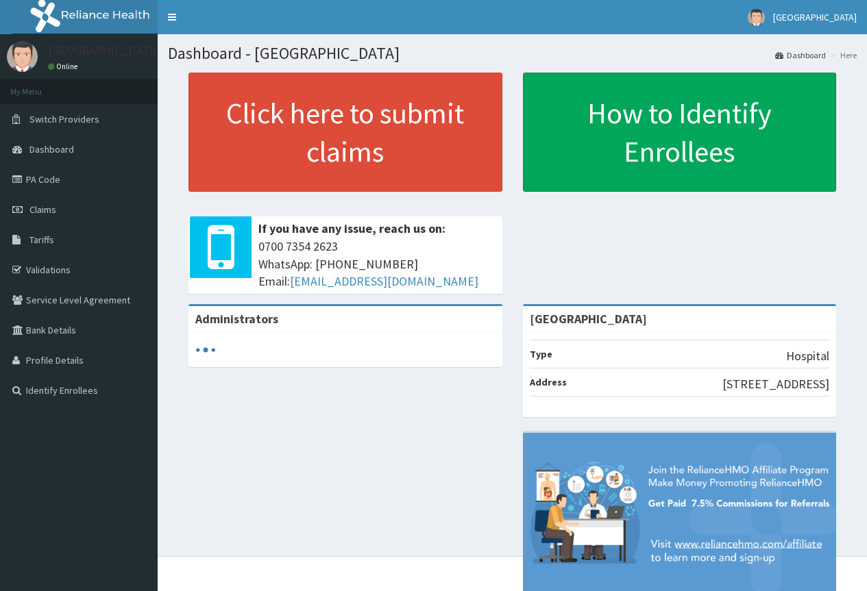
click at [47, 182] on link "PA Code" at bounding box center [79, 179] width 158 height 30
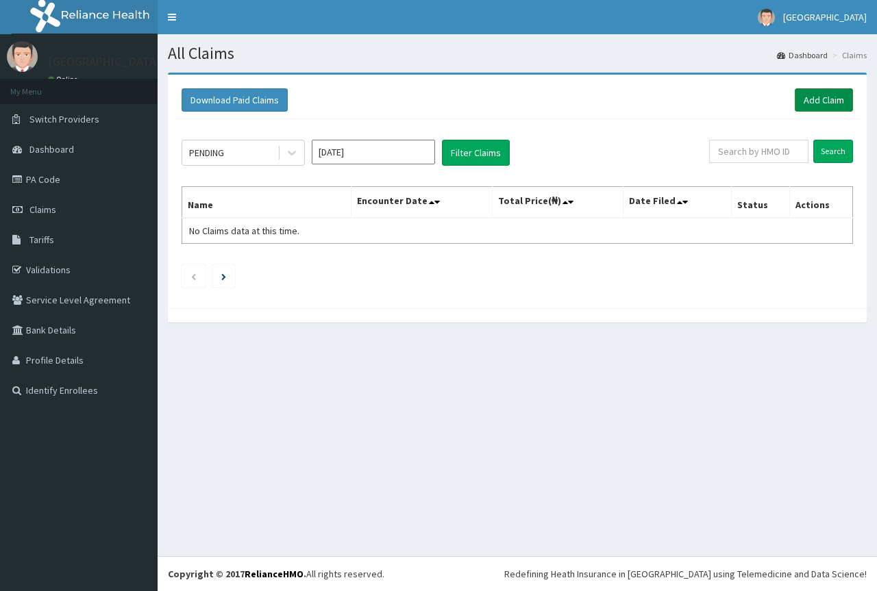
click at [829, 101] on link "Add Claim" at bounding box center [824, 99] width 58 height 23
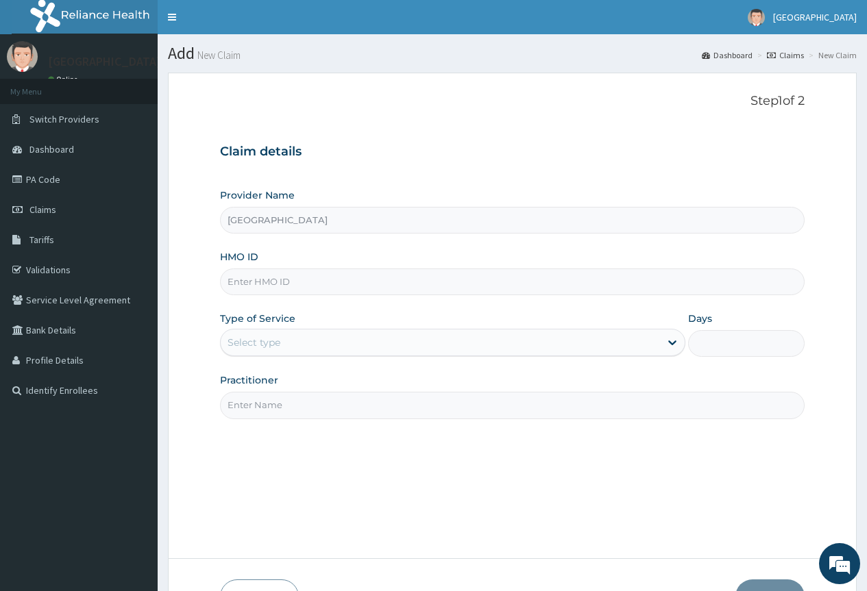
click at [383, 282] on input "HMO ID" at bounding box center [512, 282] width 585 height 27
paste input "BOE/10002/A"
type input "BOE/10002/A"
click at [350, 336] on div "Select type" at bounding box center [440, 343] width 439 height 22
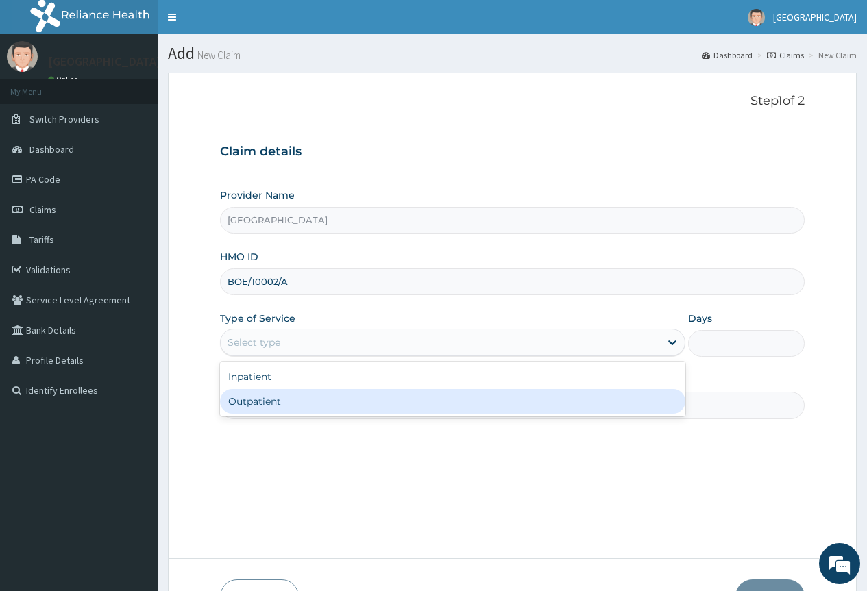
click at [328, 391] on div "Outpatient" at bounding box center [452, 401] width 465 height 25
type input "1"
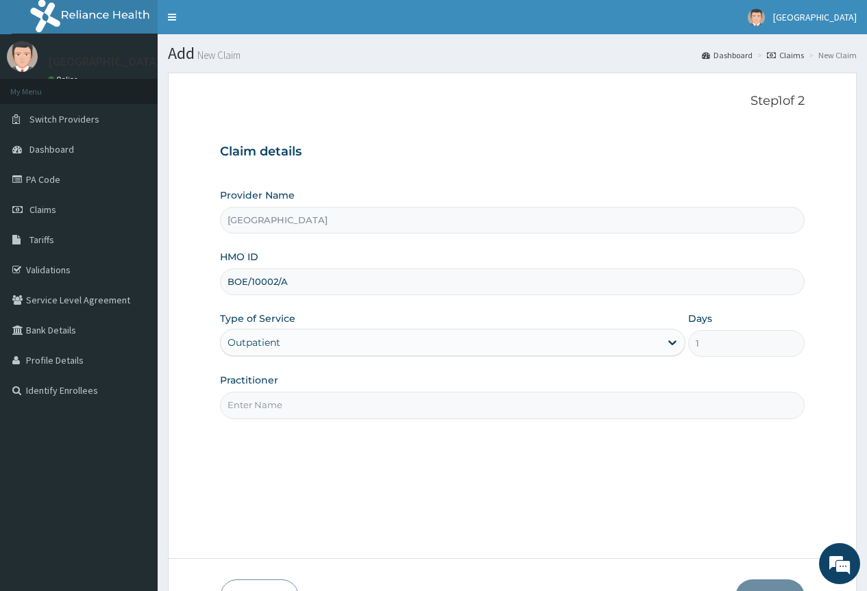
click at [320, 402] on input "Practitioner" at bounding box center [512, 405] width 585 height 27
type input "DR EZEH"
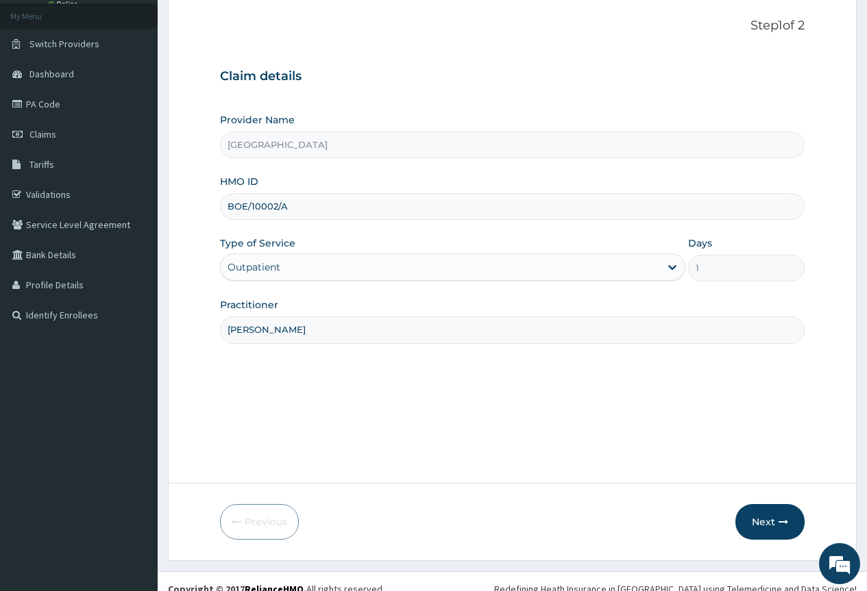
scroll to position [90, 0]
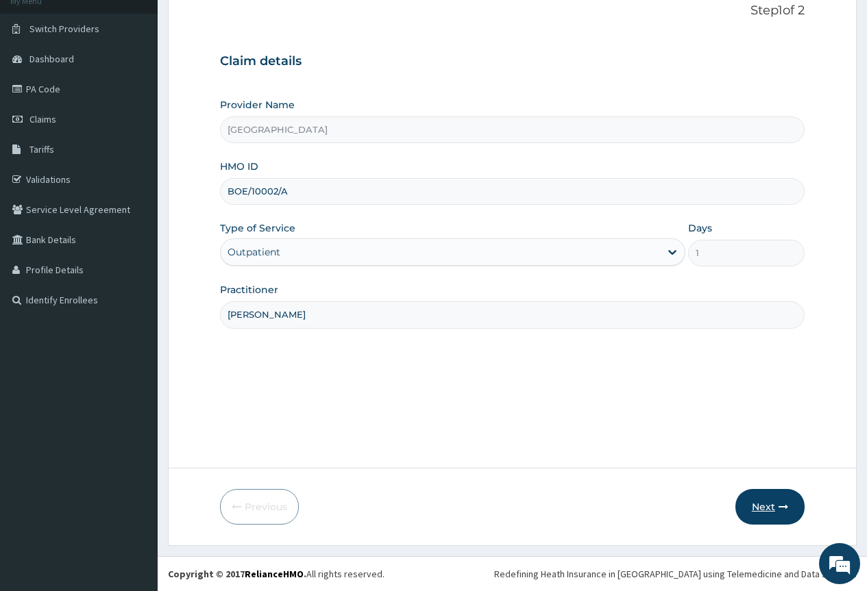
click at [770, 506] on button "Next" at bounding box center [769, 507] width 69 height 36
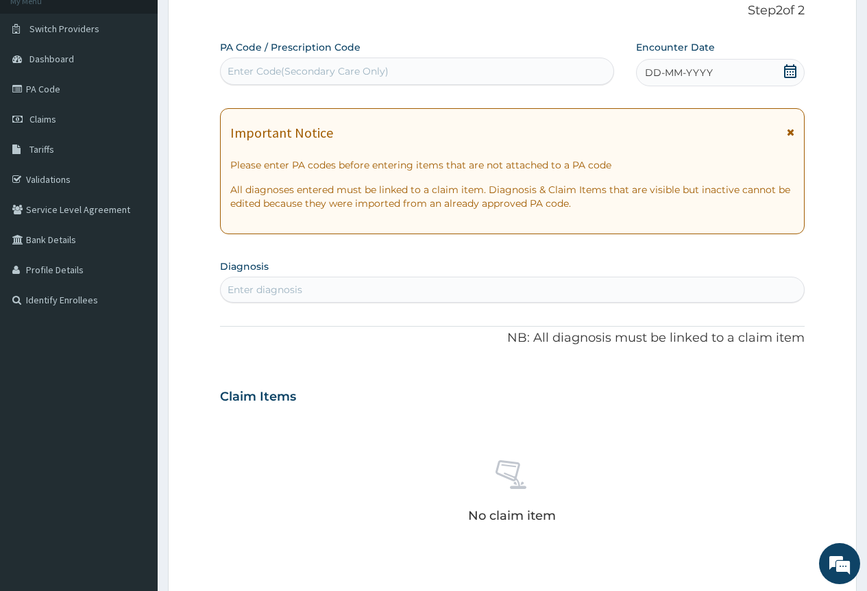
click at [357, 66] on div "Enter Code(Secondary Care Only)" at bounding box center [308, 71] width 161 height 14
paste input "PA/19C13F"
type input "PA/19C13F"
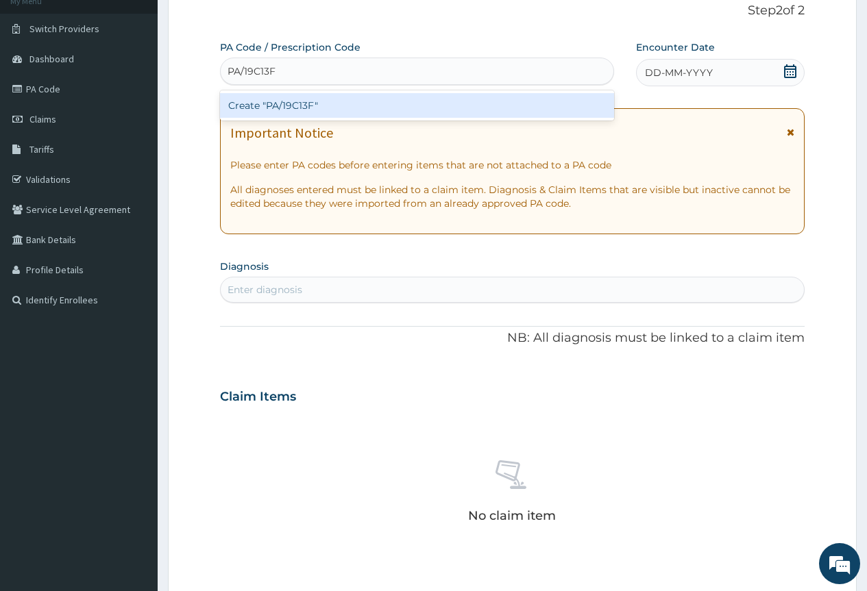
click at [301, 103] on div "Create "PA/19C13F"" at bounding box center [416, 105] width 393 height 25
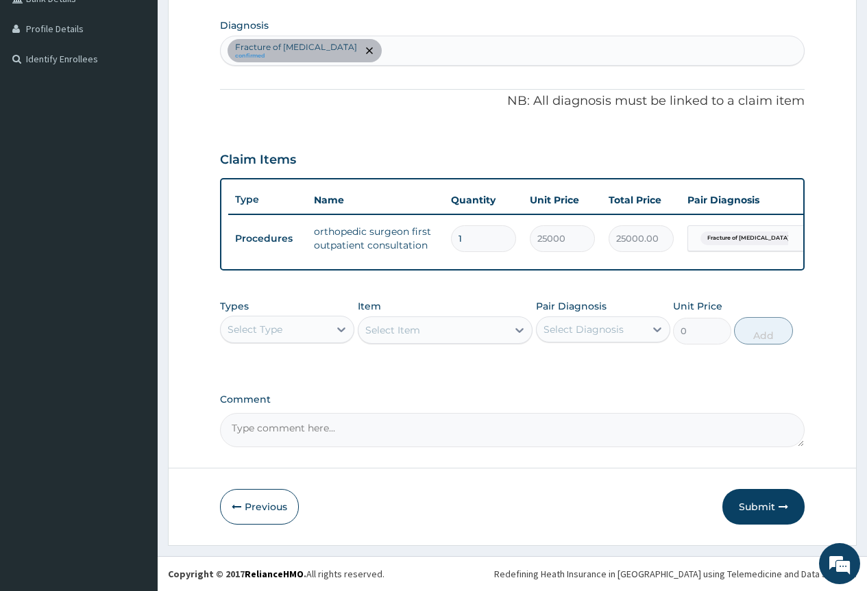
scroll to position [342, 0]
click at [759, 503] on button "Submit" at bounding box center [763, 507] width 82 height 36
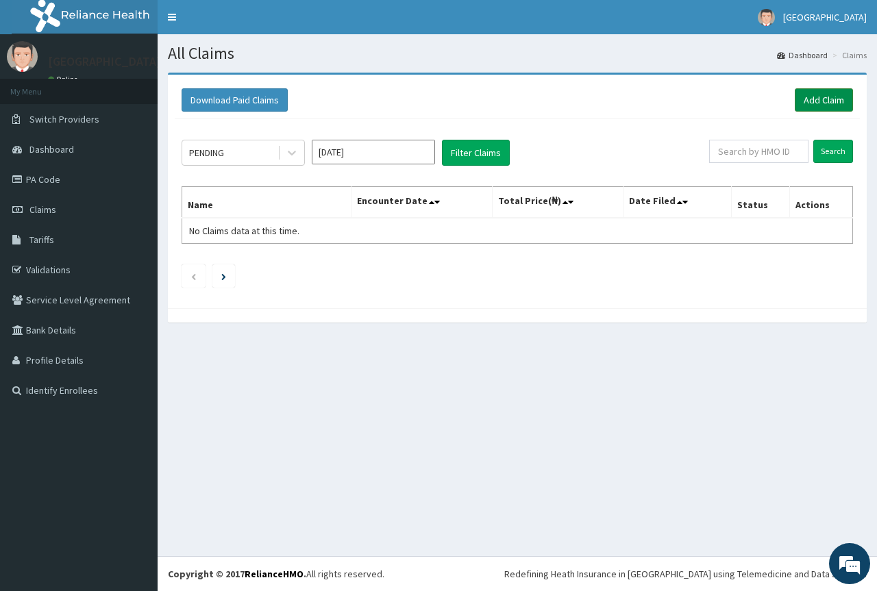
click at [813, 107] on link "Add Claim" at bounding box center [824, 99] width 58 height 23
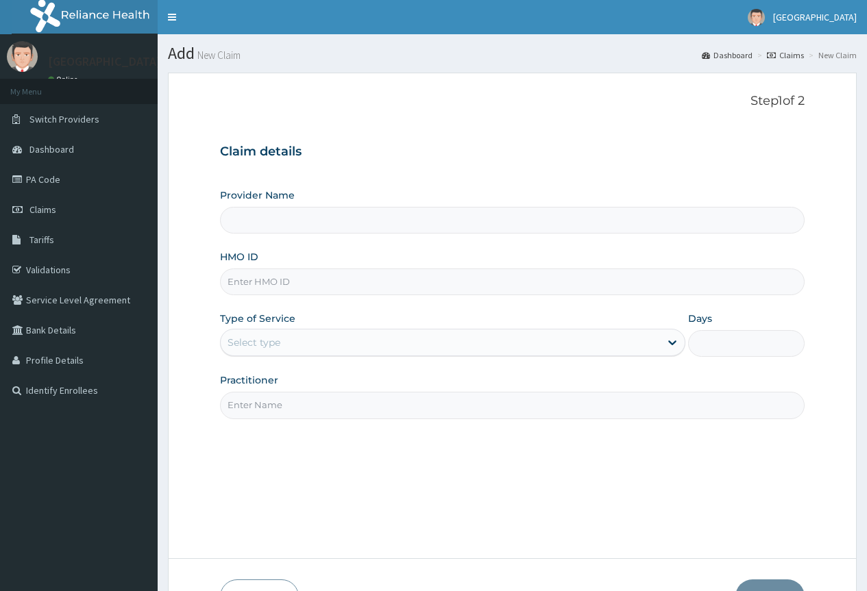
click at [402, 286] on input "HMO ID" at bounding box center [512, 282] width 585 height 27
type input "[GEOGRAPHIC_DATA]"
paste input "PRS/10231/D"
type input "PRS/10231/D"
click at [265, 343] on div "Select type" at bounding box center [254, 343] width 53 height 14
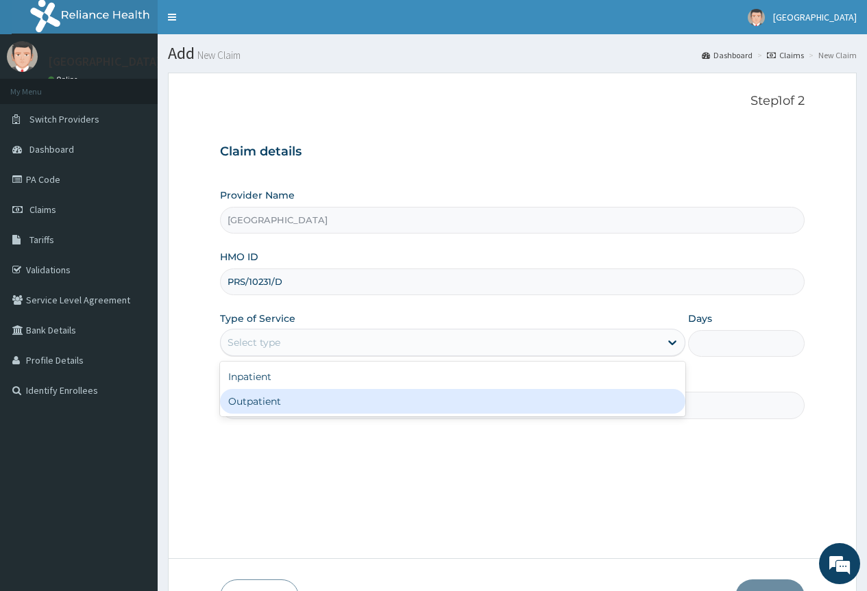
click at [267, 401] on div "Outpatient" at bounding box center [452, 401] width 465 height 25
type input "1"
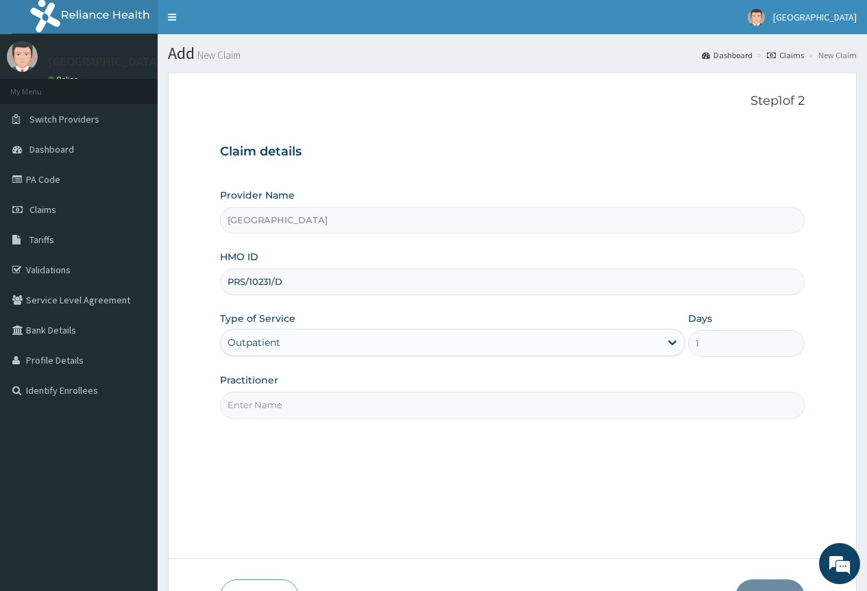
click at [282, 402] on input "Practitioner" at bounding box center [512, 405] width 585 height 27
type input "[PERSON_NAME]"
click at [548, 438] on div "Step 1 of 2 Claim details Provider Name Chygorcole Hospital HMO ID PRS/10231/D …" at bounding box center [512, 315] width 585 height 443
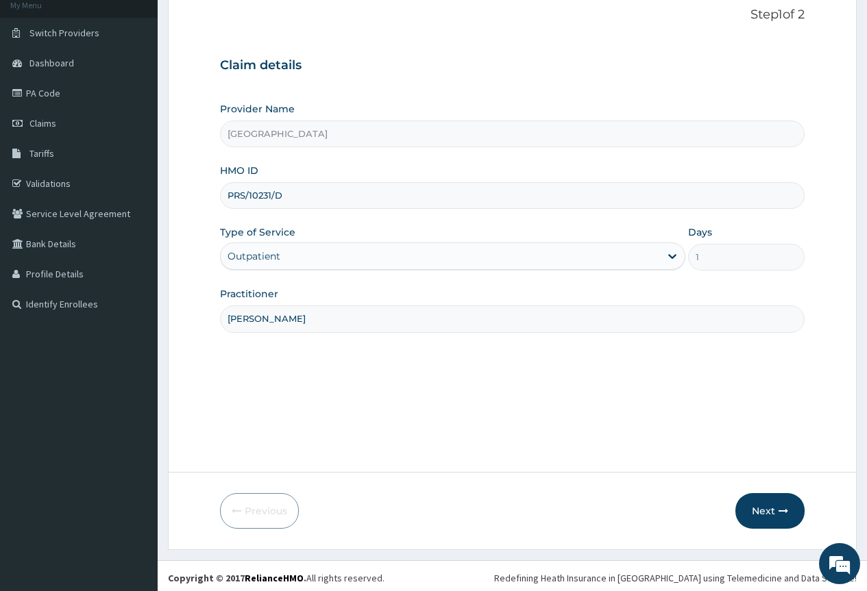
scroll to position [90, 0]
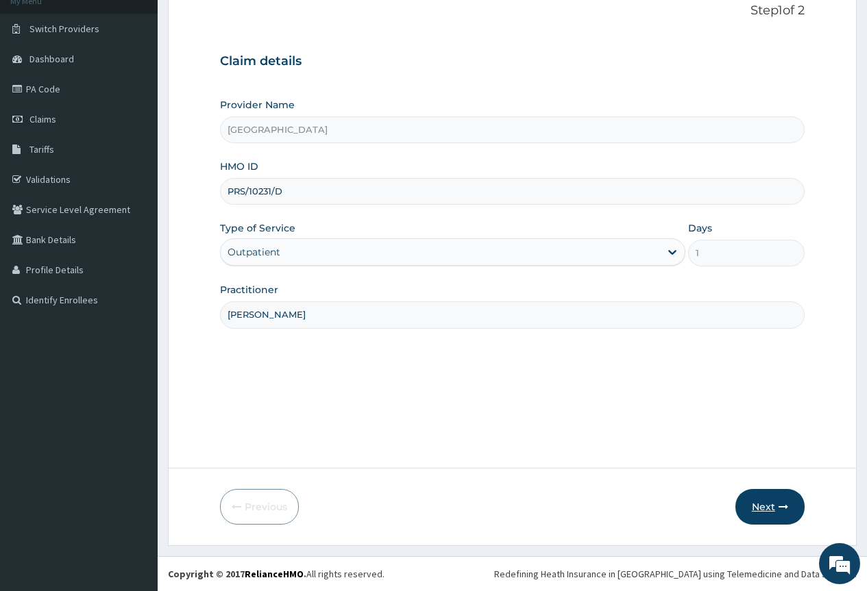
click at [780, 499] on button "Next" at bounding box center [769, 507] width 69 height 36
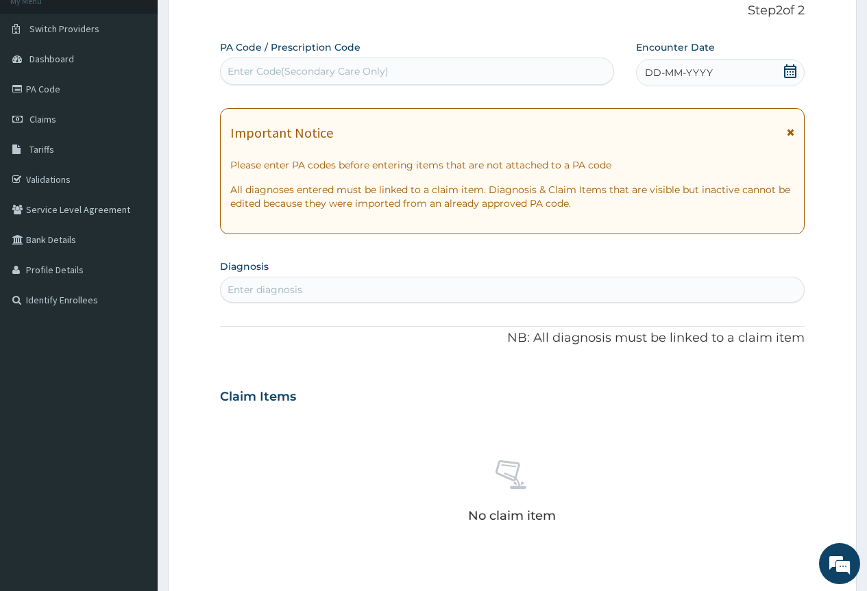
scroll to position [22, 0]
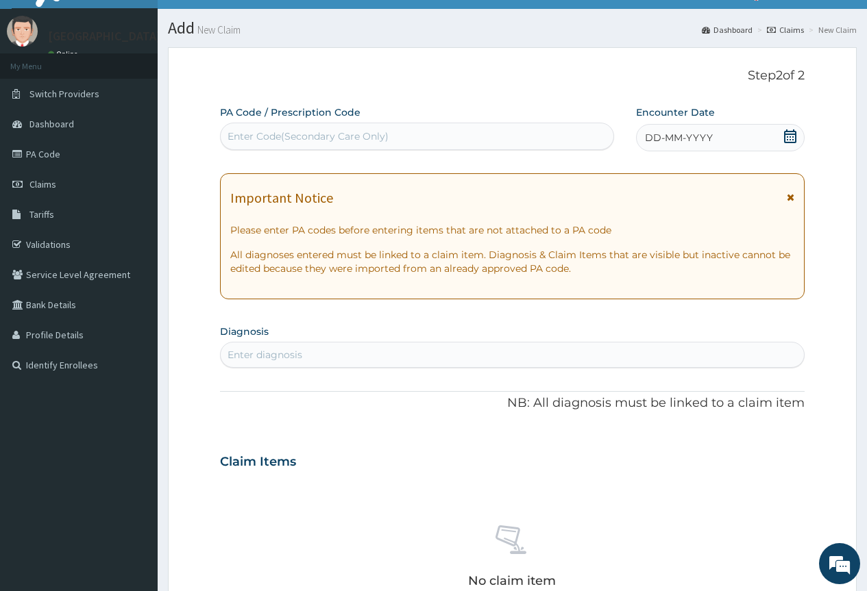
click at [409, 67] on form "Step 2 of 2 PA Code / Prescription Code Use Up and Down to choose options, pres…" at bounding box center [512, 480] width 689 height 866
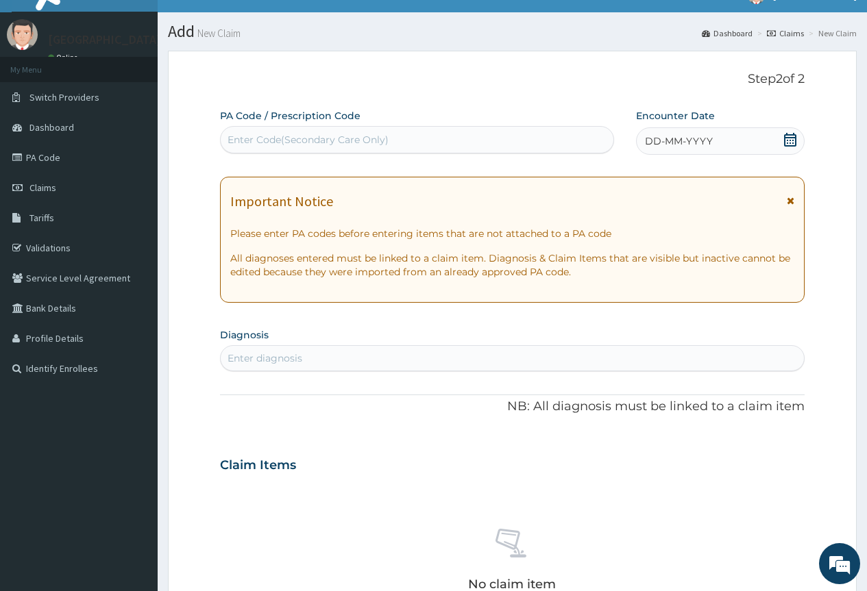
paste input "PA/018304"
type input "PA/018304"
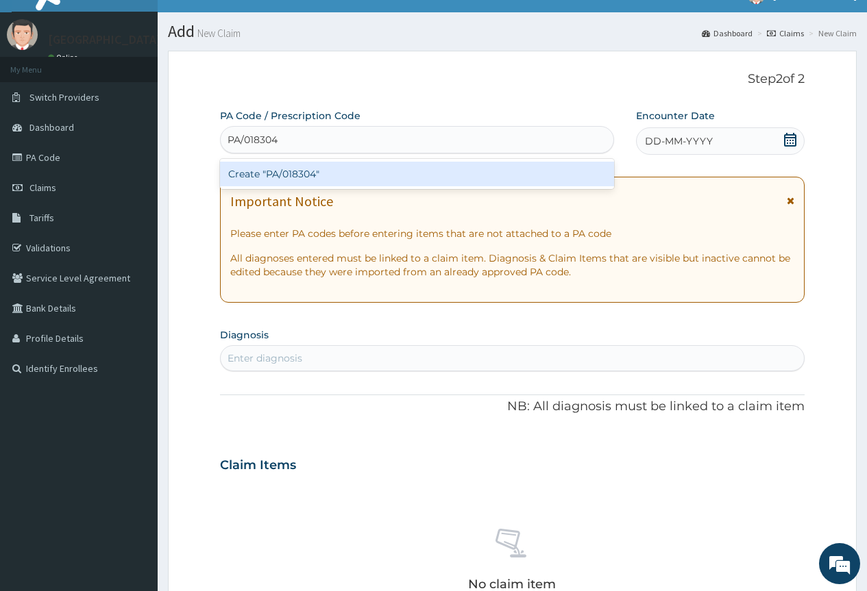
click at [299, 179] on div "Create "PA/018304"" at bounding box center [416, 174] width 393 height 25
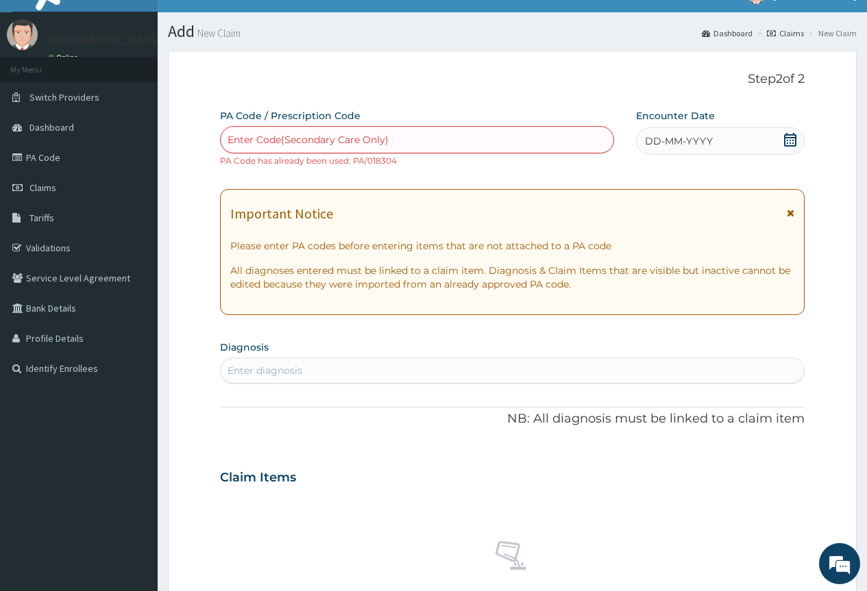
click at [293, 136] on div "Enter Code(Secondary Care Only)" at bounding box center [308, 140] width 161 height 14
click at [296, 138] on div "Enter Code(Secondary Care Only)" at bounding box center [308, 140] width 161 height 14
paste input "PA/018304"
type input "PA/018304"
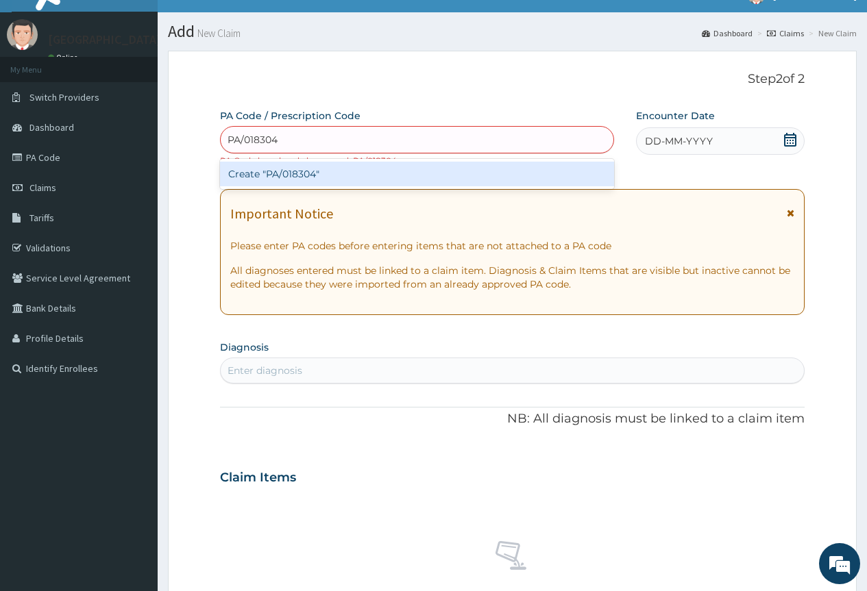
click at [302, 174] on div "Create "PA/018304"" at bounding box center [416, 174] width 393 height 25
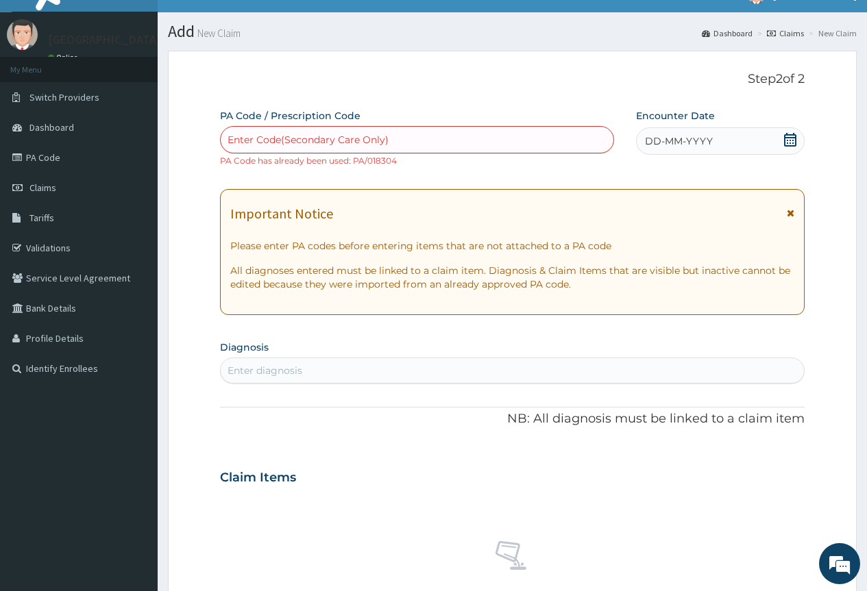
click at [242, 136] on div "Enter Code(Secondary Care Only)" at bounding box center [308, 140] width 161 height 14
paste input "PA/018304"
type input "PA/018304"
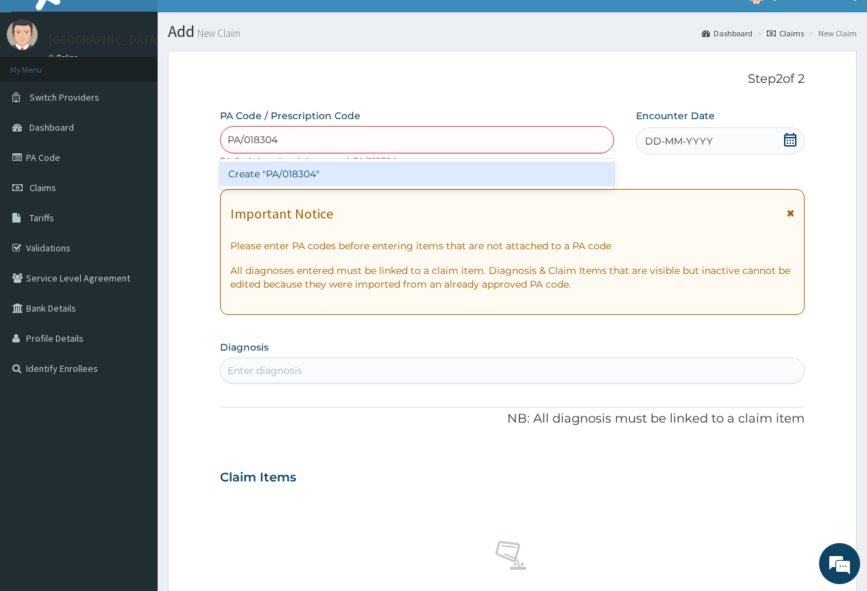
click at [282, 175] on div "Create "PA/018304"" at bounding box center [416, 174] width 393 height 25
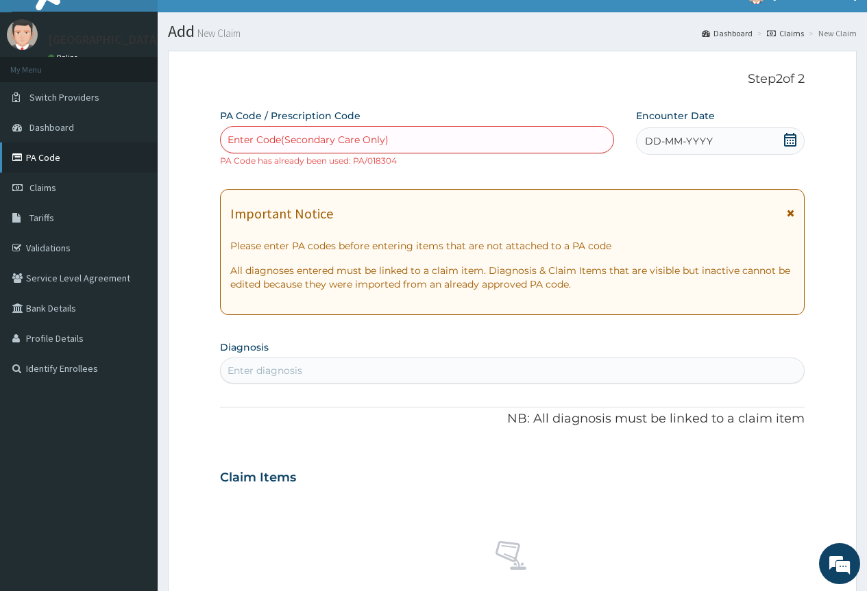
click at [45, 162] on link "PA Code" at bounding box center [79, 158] width 158 height 30
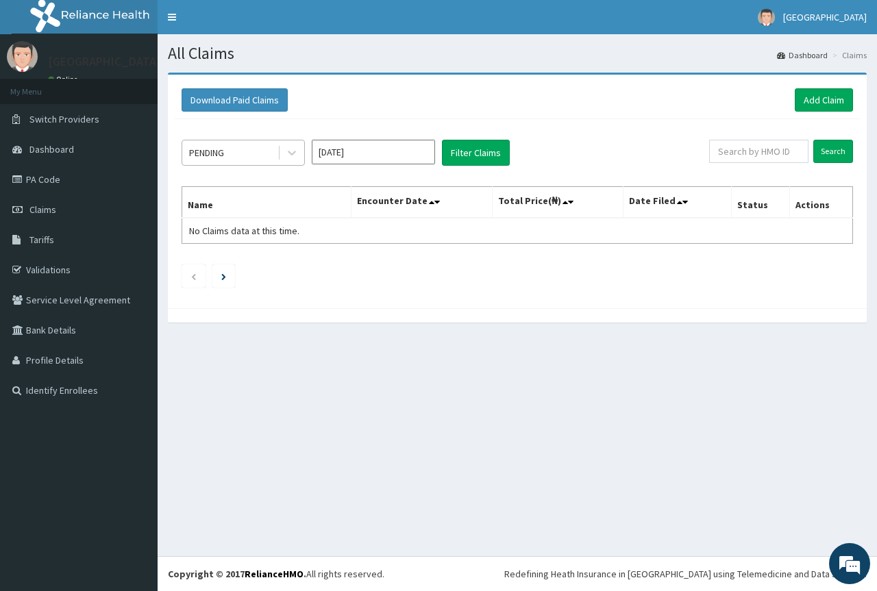
click at [245, 160] on div "PENDING" at bounding box center [229, 153] width 95 height 22
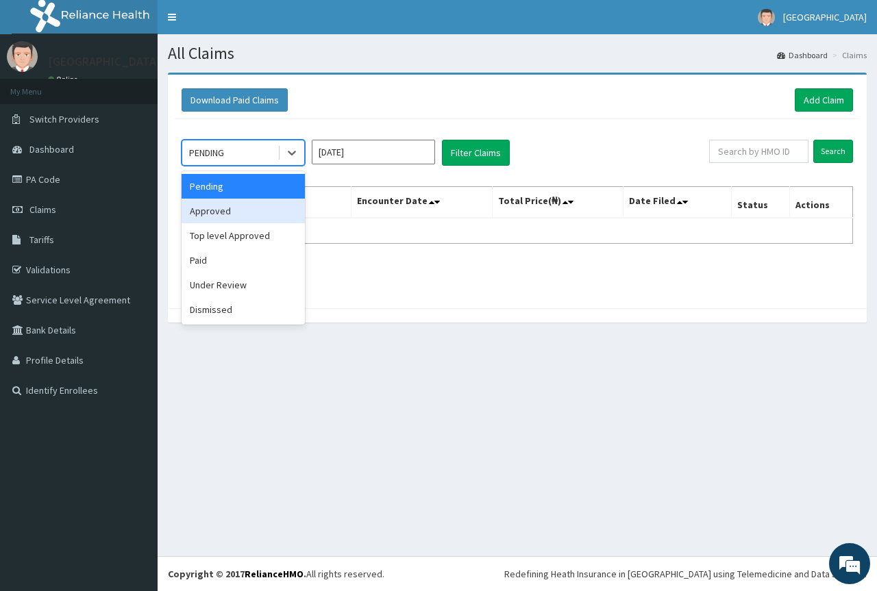
click at [239, 203] on div "Approved" at bounding box center [243, 211] width 123 height 25
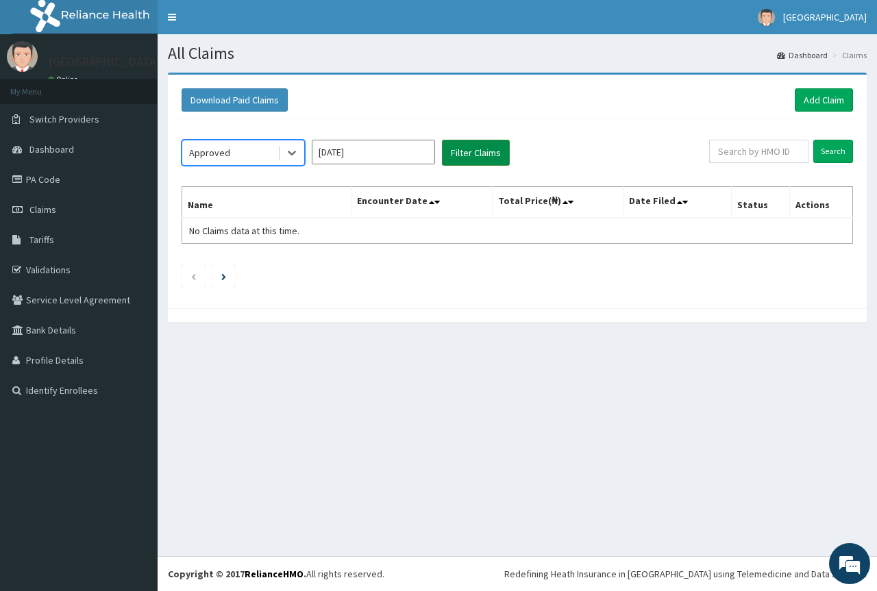
click at [473, 158] on button "Filter Claims" at bounding box center [476, 153] width 68 height 26
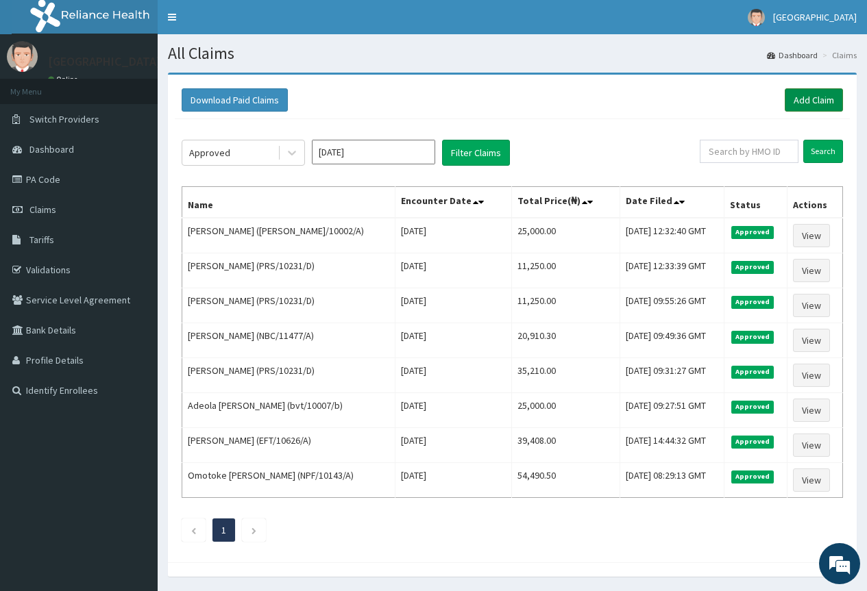
click at [806, 105] on link "Add Claim" at bounding box center [814, 99] width 58 height 23
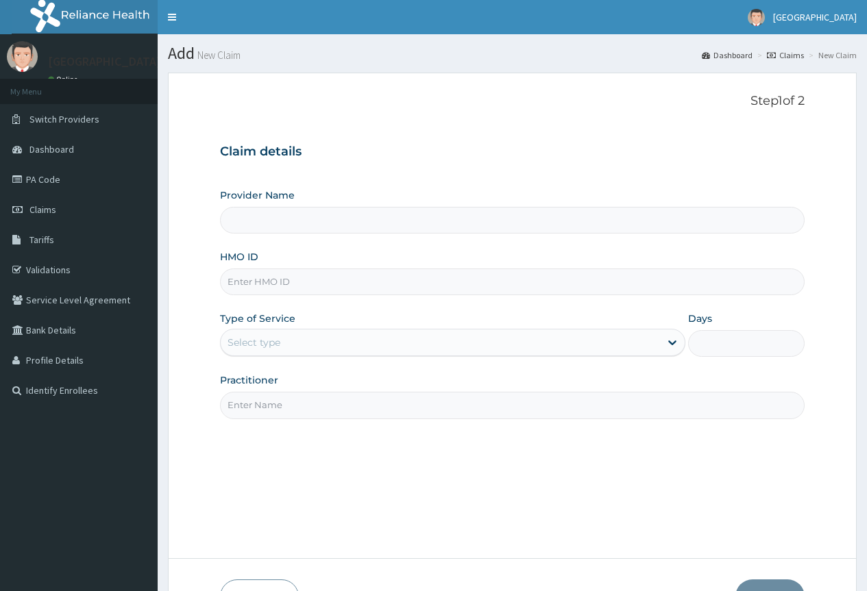
click at [372, 280] on input "HMO ID" at bounding box center [512, 282] width 585 height 27
type input "PRS/10231/D"
type input "[GEOGRAPHIC_DATA]"
type input "PRS/10231/D"
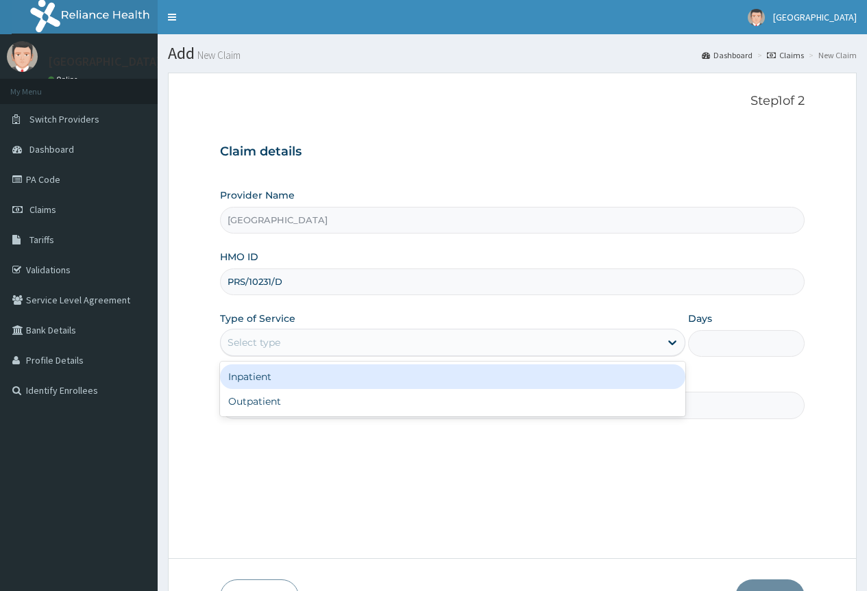
click at [267, 346] on div "Select type" at bounding box center [254, 343] width 53 height 14
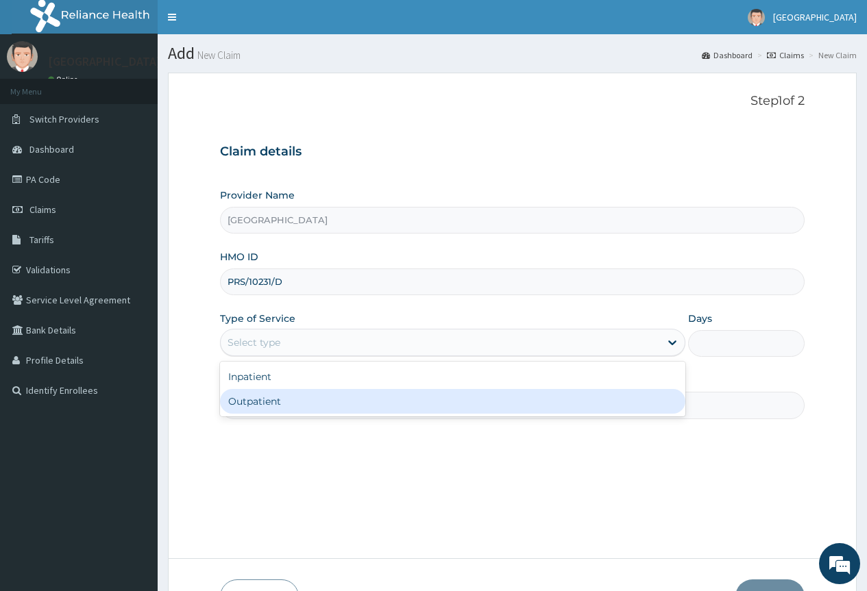
click at [262, 394] on div "Outpatient" at bounding box center [452, 401] width 465 height 25
type input "1"
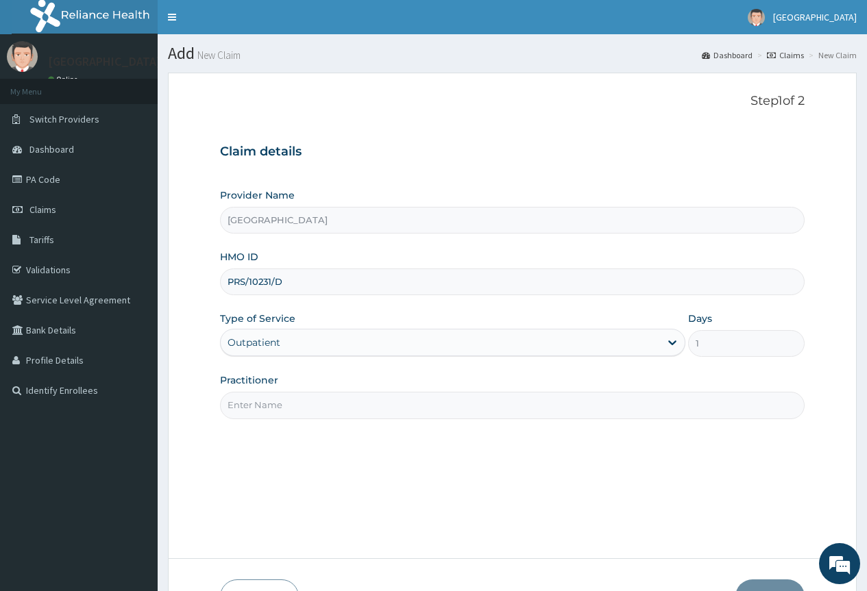
click at [398, 405] on input "Practitioner" at bounding box center [512, 405] width 585 height 27
type input "DR EZEH"
click at [388, 454] on div "Step 1 of 2 Claim details Provider Name Chygorcole Hospital HMO ID PRS/10231/D …" at bounding box center [512, 315] width 585 height 443
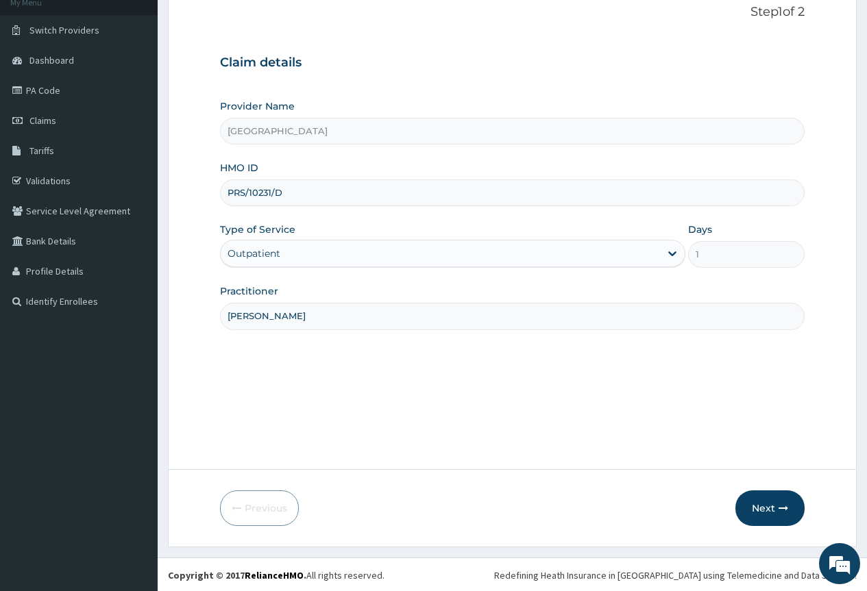
scroll to position [90, 0]
click at [779, 505] on icon "button" at bounding box center [784, 507] width 10 height 10
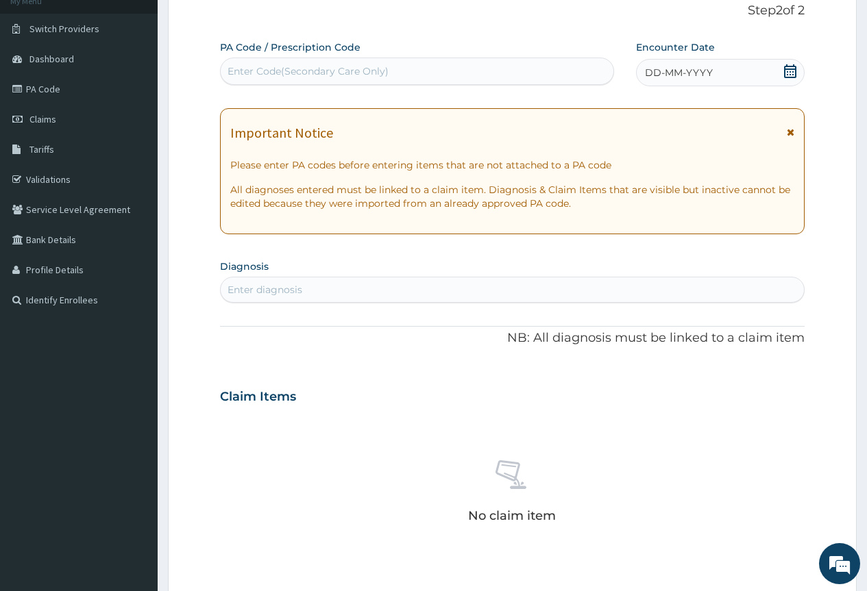
click at [395, 62] on div "Enter Code(Secondary Care Only)" at bounding box center [417, 71] width 392 height 22
click at [298, 62] on div "Enter Code(Secondary Care Only)" at bounding box center [417, 71] width 392 height 22
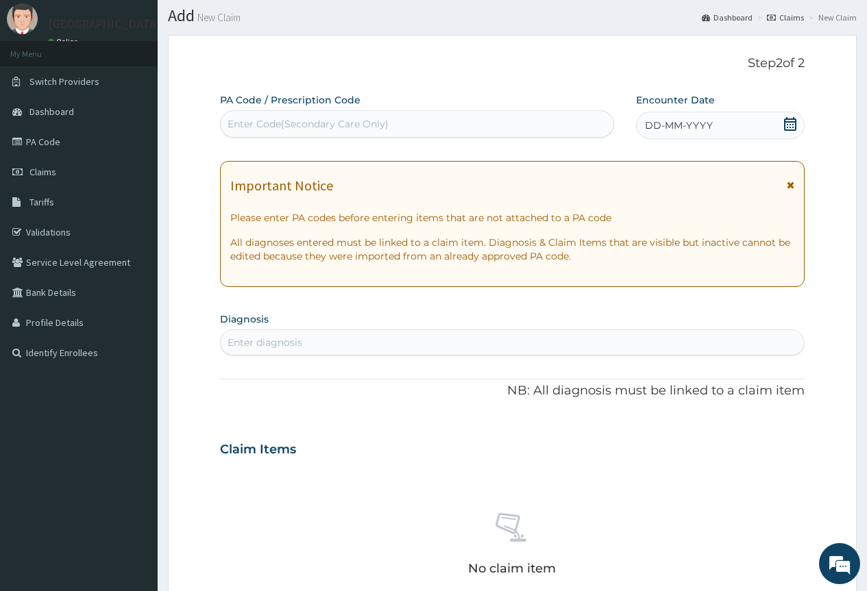
drag, startPoint x: 298, startPoint y: 62, endPoint x: 275, endPoint y: 73, distance: 25.5
click at [275, 73] on div "Step 2 of 2 PA Code / Prescription Code Use Up and Down to choose options, pres…" at bounding box center [512, 429] width 585 height 746
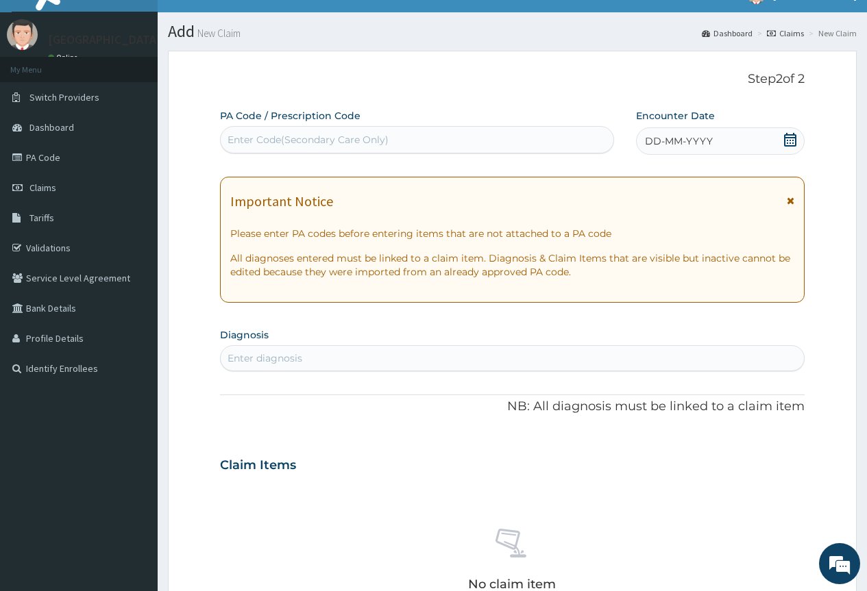
paste input "PA/3A2EBE"
type input "PA/3A2EBE"
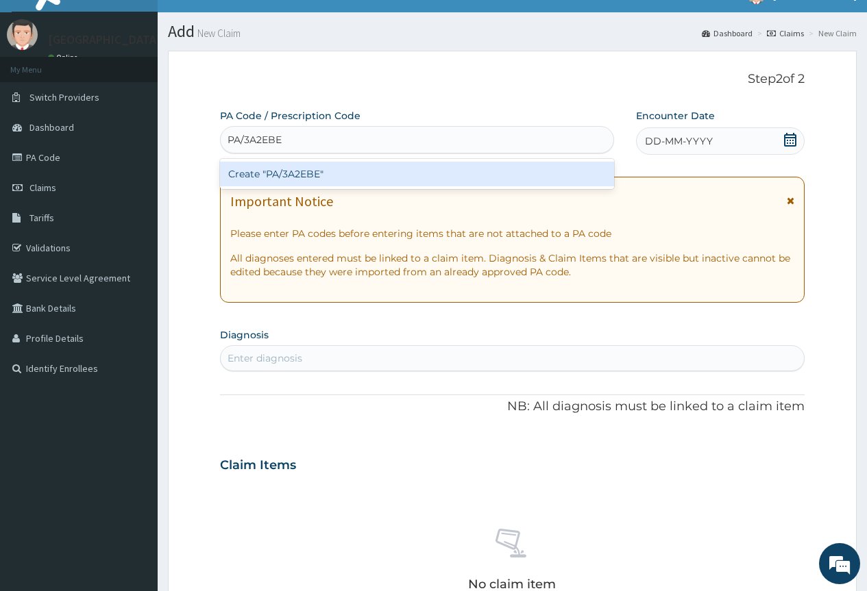
click at [302, 178] on div "Create "PA/3A2EBE"" at bounding box center [416, 174] width 393 height 25
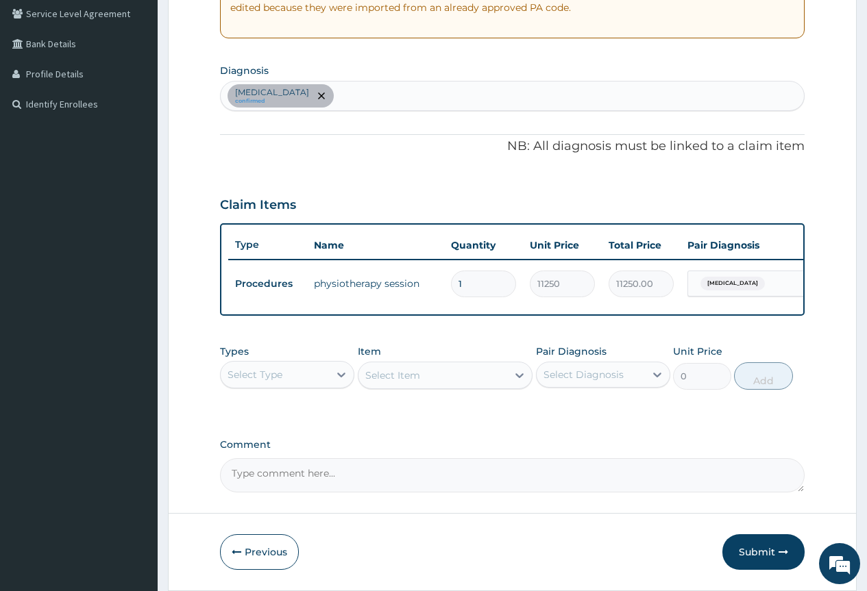
scroll to position [342, 0]
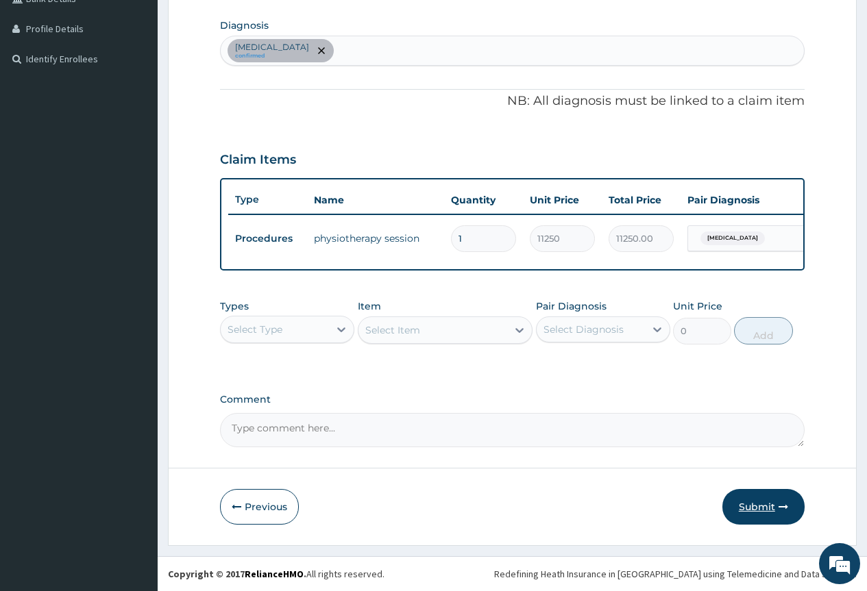
click at [756, 505] on button "Submit" at bounding box center [763, 507] width 82 height 36
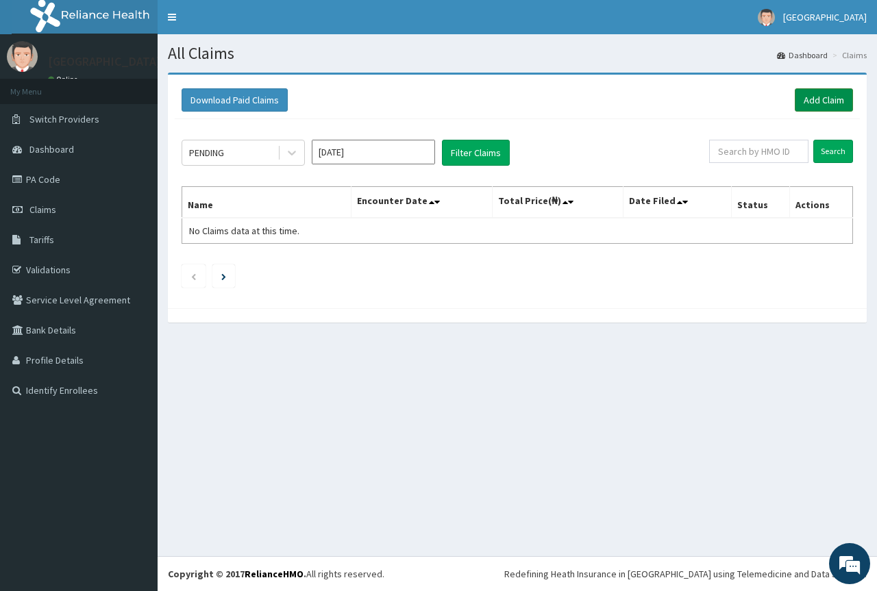
click at [813, 90] on link "Add Claim" at bounding box center [824, 99] width 58 height 23
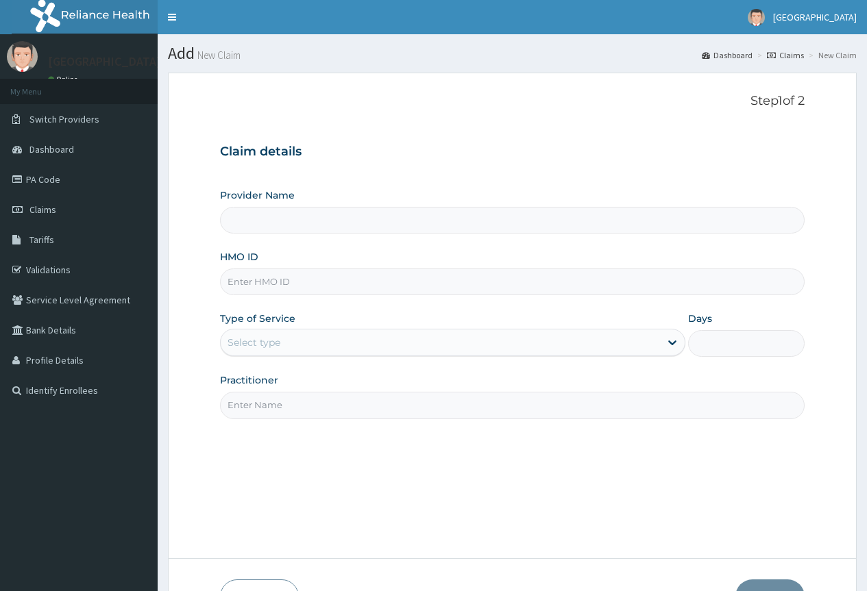
click at [374, 286] on input "HMO ID" at bounding box center [512, 282] width 585 height 27
paste input "RET/46528/A"
type input "RET/46528/A"
type input "[GEOGRAPHIC_DATA]"
type input "RET/46528/A"
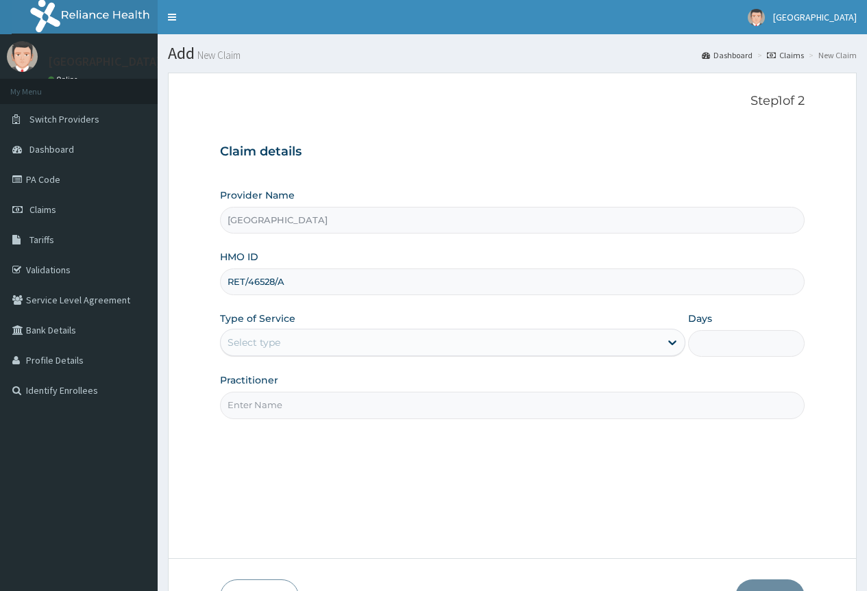
click at [311, 345] on div "Select type" at bounding box center [440, 343] width 439 height 22
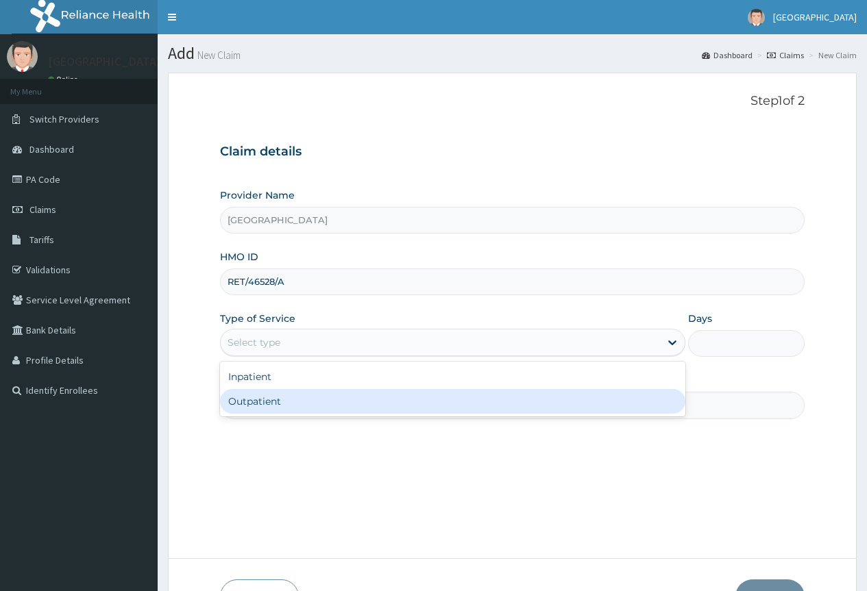
click at [305, 401] on div "Outpatient" at bounding box center [452, 401] width 465 height 25
type input "1"
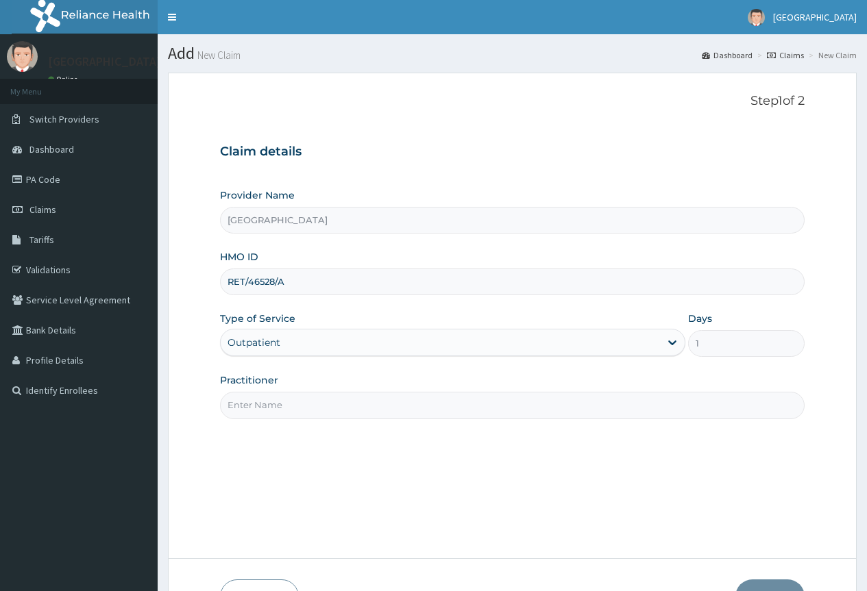
click at [307, 396] on input "Practitioner" at bounding box center [512, 405] width 585 height 27
type input "DR EZEH"
click at [727, 495] on div "Step 1 of 2 Claim details Provider Name Chygorcole Hospital HMO ID RET/46528/A …" at bounding box center [512, 315] width 585 height 443
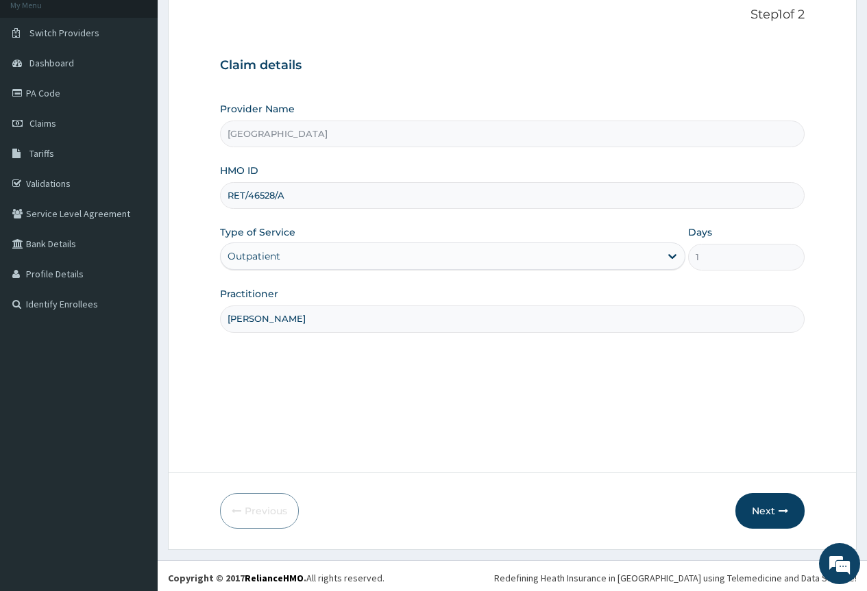
scroll to position [90, 0]
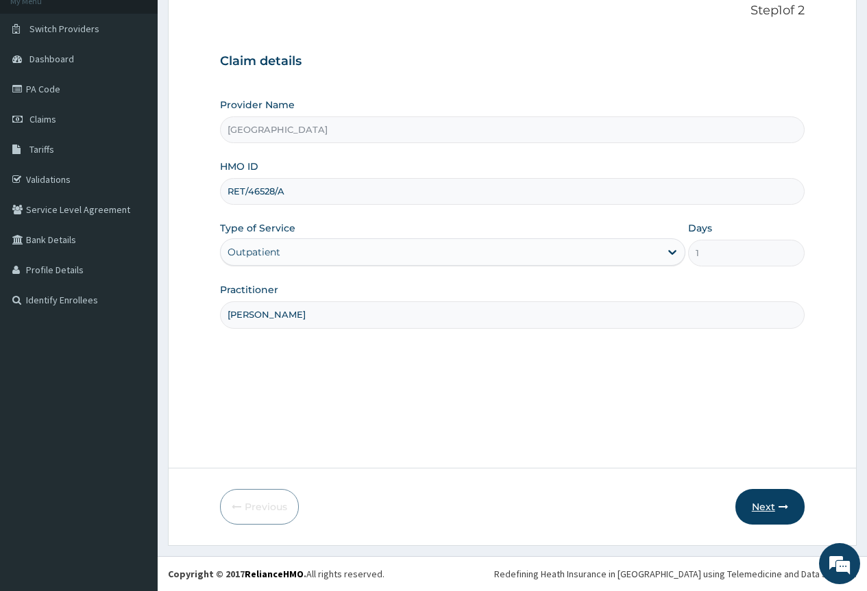
click at [779, 500] on button "Next" at bounding box center [769, 507] width 69 height 36
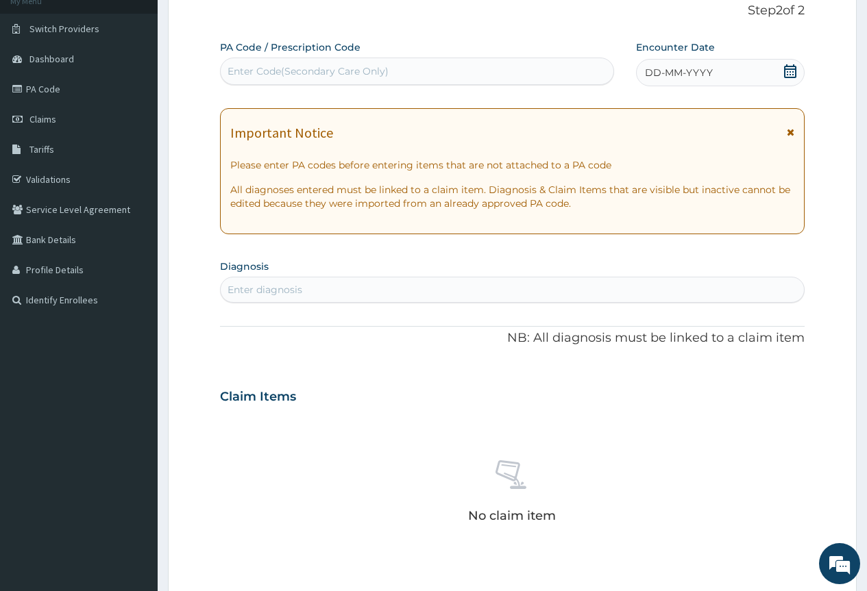
scroll to position [0, 0]
click at [330, 66] on div "Enter Code(Secondary Care Only)" at bounding box center [308, 71] width 161 height 14
paste input "PA/29AB80"
type input "PA/29AB80"
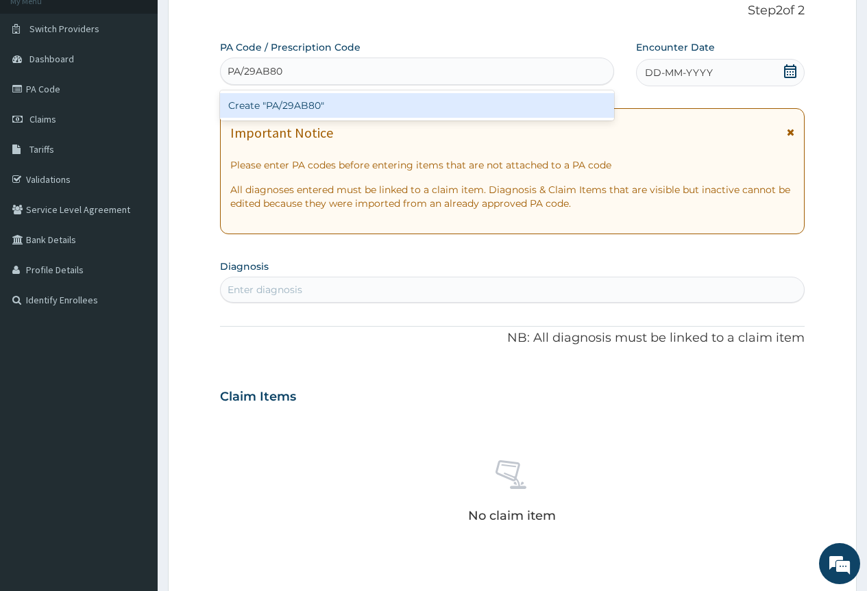
click at [306, 101] on div "Create "PA/29AB80"" at bounding box center [416, 105] width 393 height 25
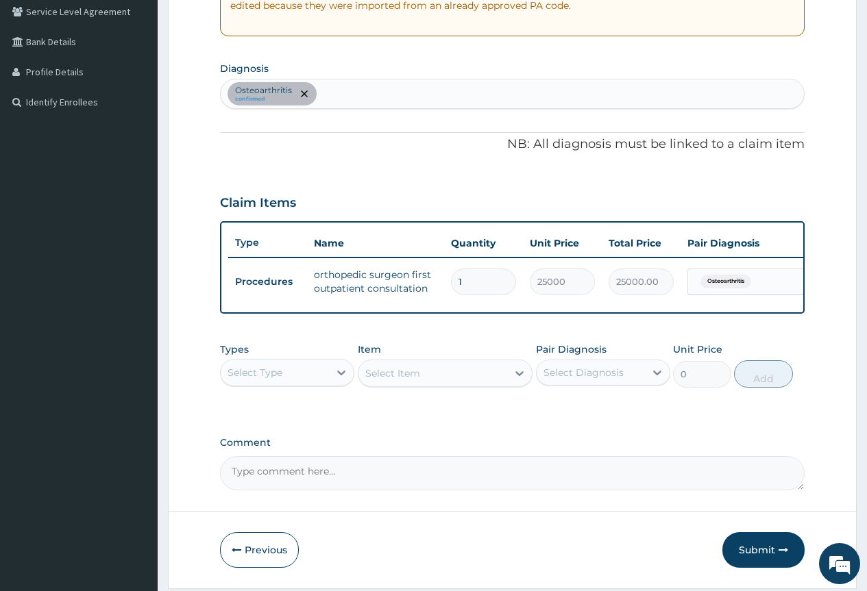
scroll to position [342, 0]
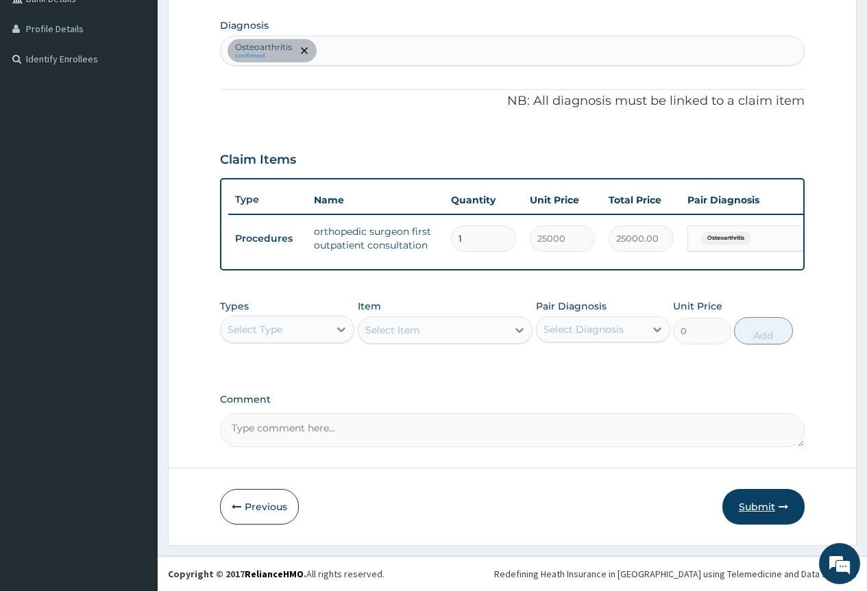
click at [771, 507] on button "Submit" at bounding box center [763, 507] width 82 height 36
